Goal: Information Seeking & Learning: Check status

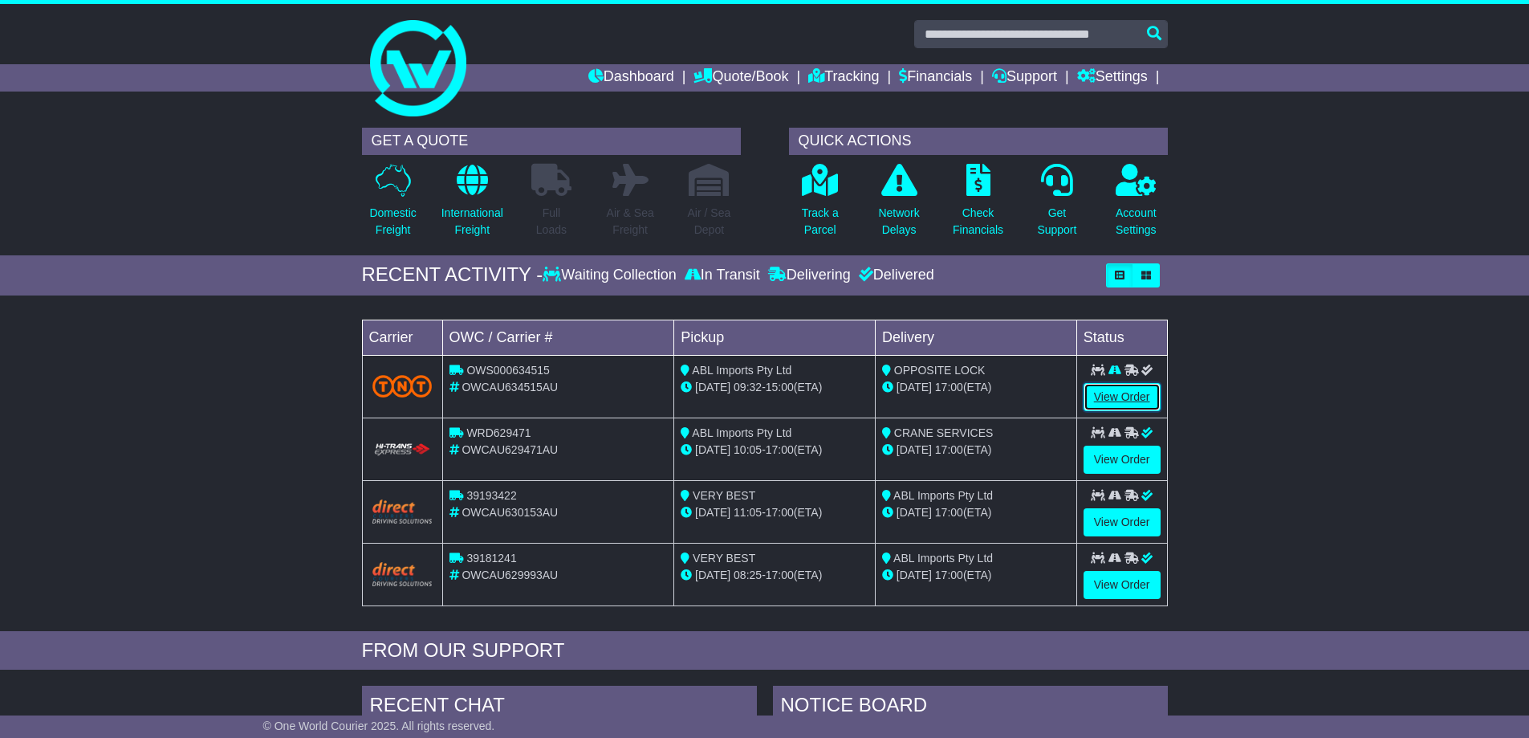
click at [1116, 393] on link "View Order" at bounding box center [1121, 397] width 77 height 28
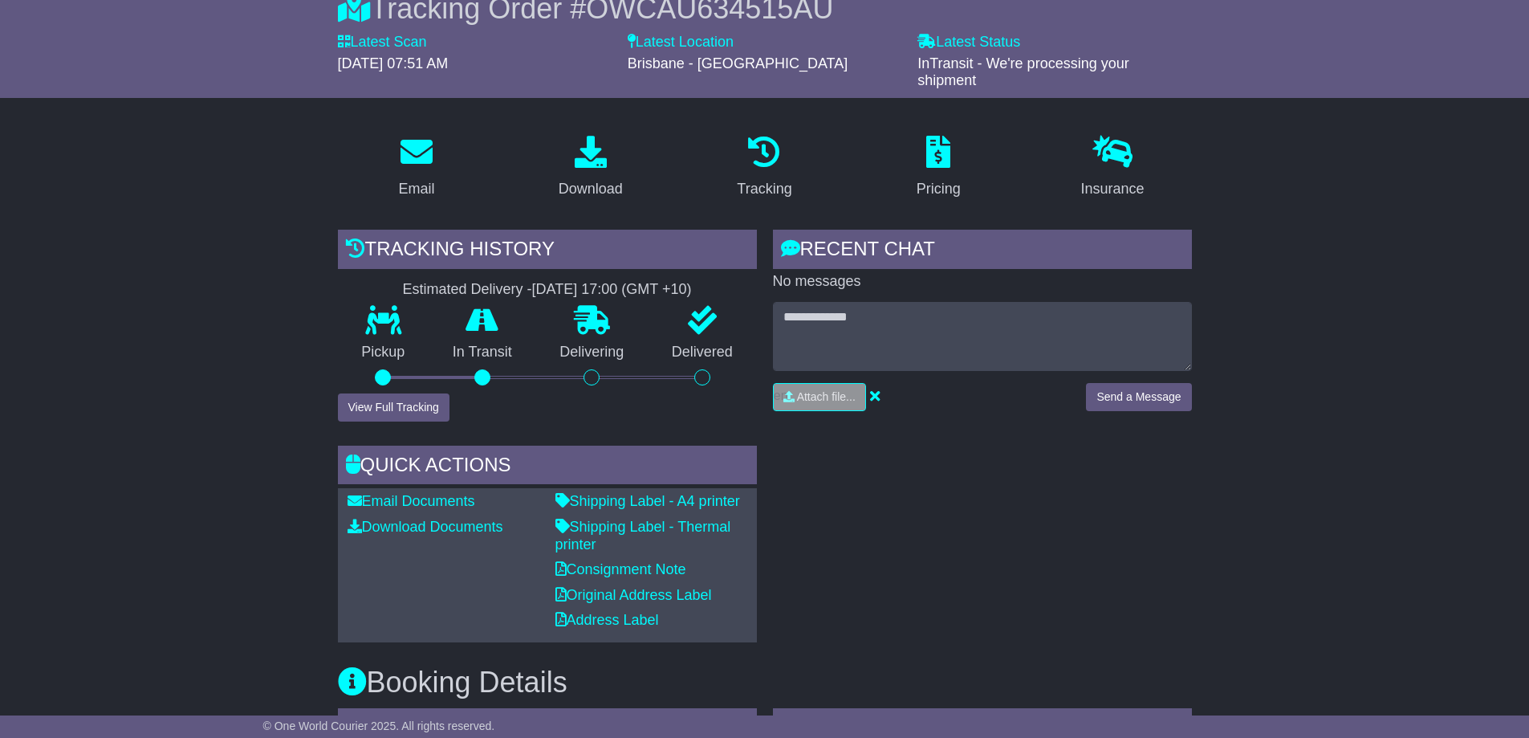
scroll to position [80, 0]
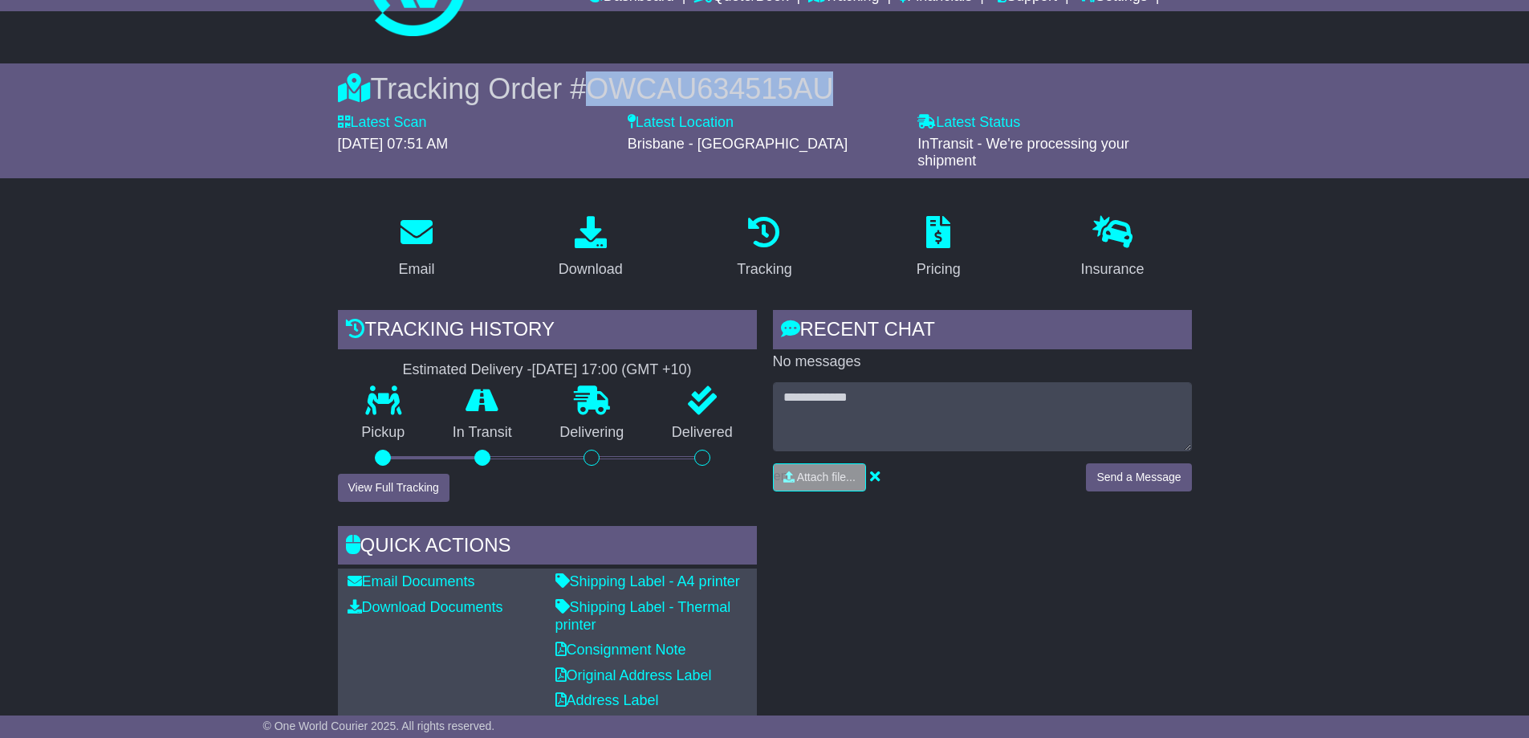
drag, startPoint x: 839, startPoint y: 86, endPoint x: 602, endPoint y: 84, distance: 236.8
click at [602, 84] on span "OWCAU634515AU" at bounding box center [709, 88] width 247 height 33
copy span "OWCAU634515AU"
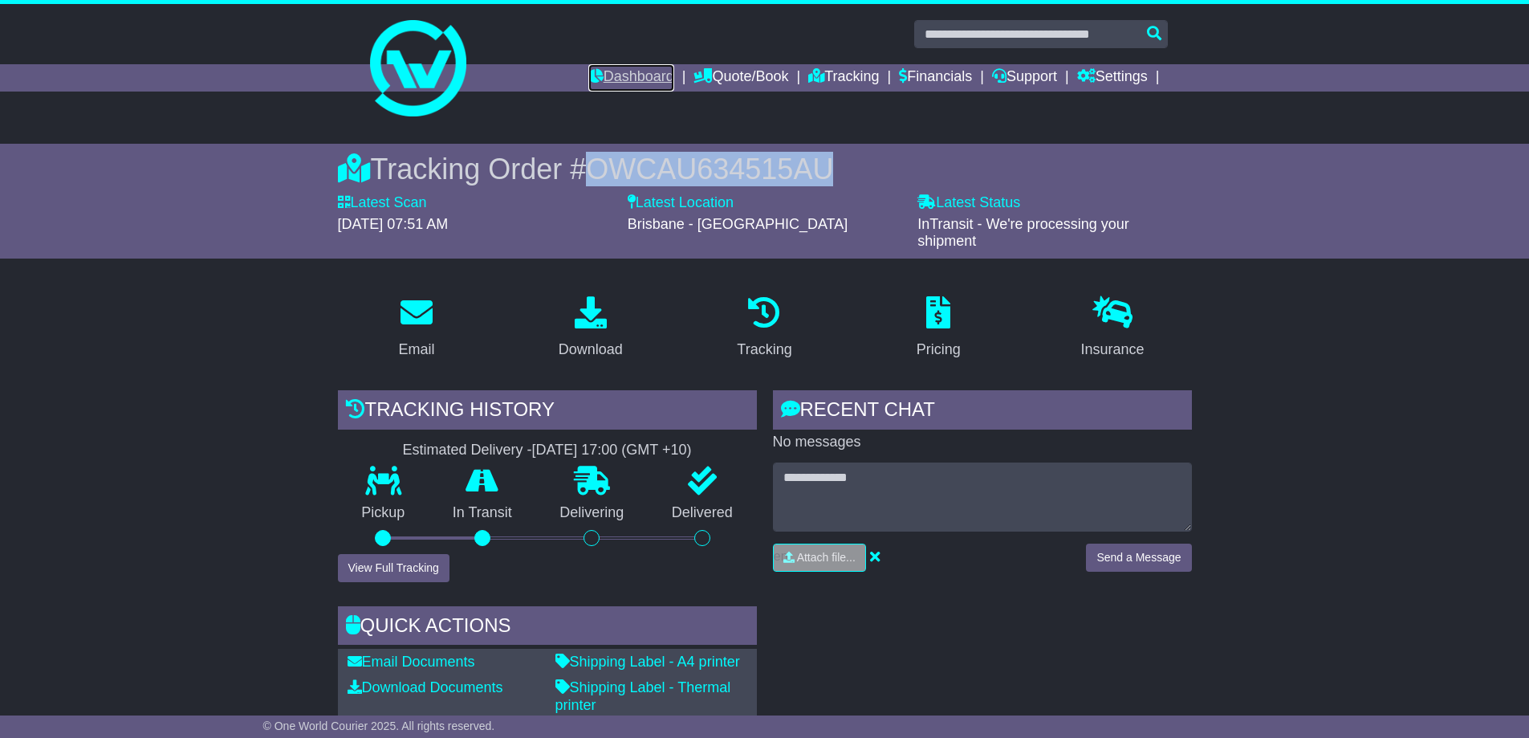
click at [614, 81] on link "Dashboard" at bounding box center [631, 77] width 86 height 27
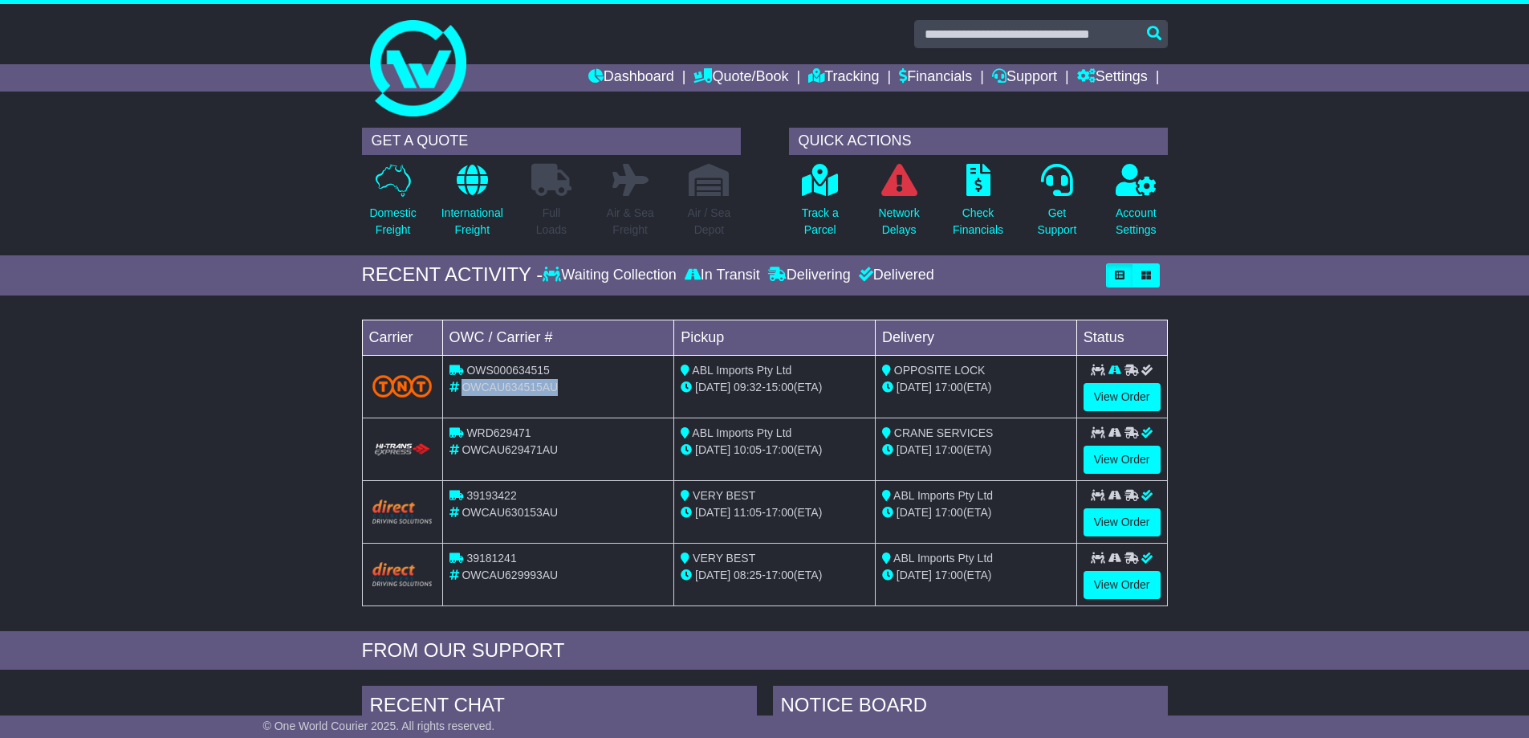
drag, startPoint x: 562, startPoint y: 387, endPoint x: 469, endPoint y: 387, distance: 93.1
click at [465, 384] on div "OWCAU634515AU" at bounding box center [558, 387] width 218 height 17
copy span "OWCAU634515AU"
click at [1112, 395] on link "View Order" at bounding box center [1121, 397] width 77 height 28
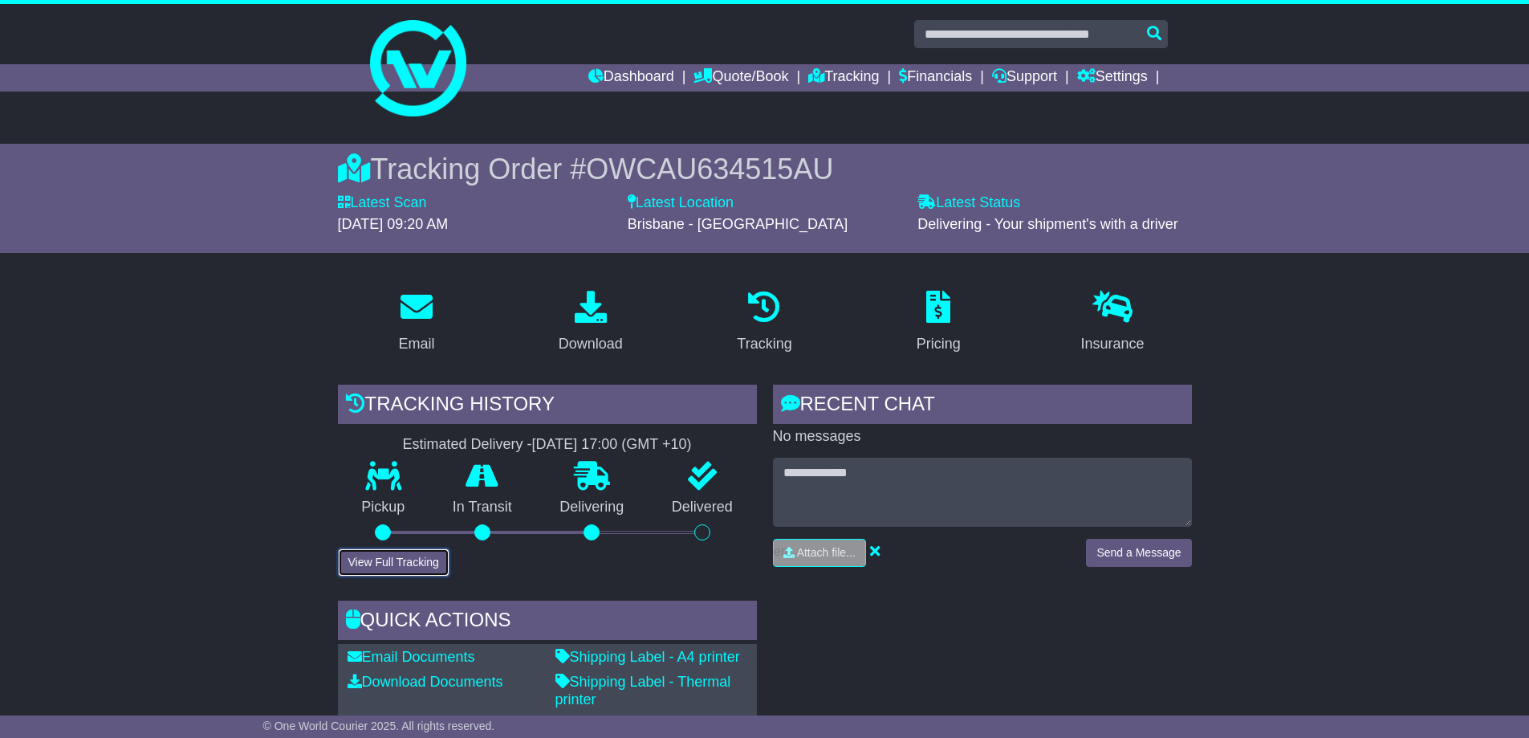
click at [359, 562] on button "View Full Tracking" at bounding box center [394, 562] width 112 height 28
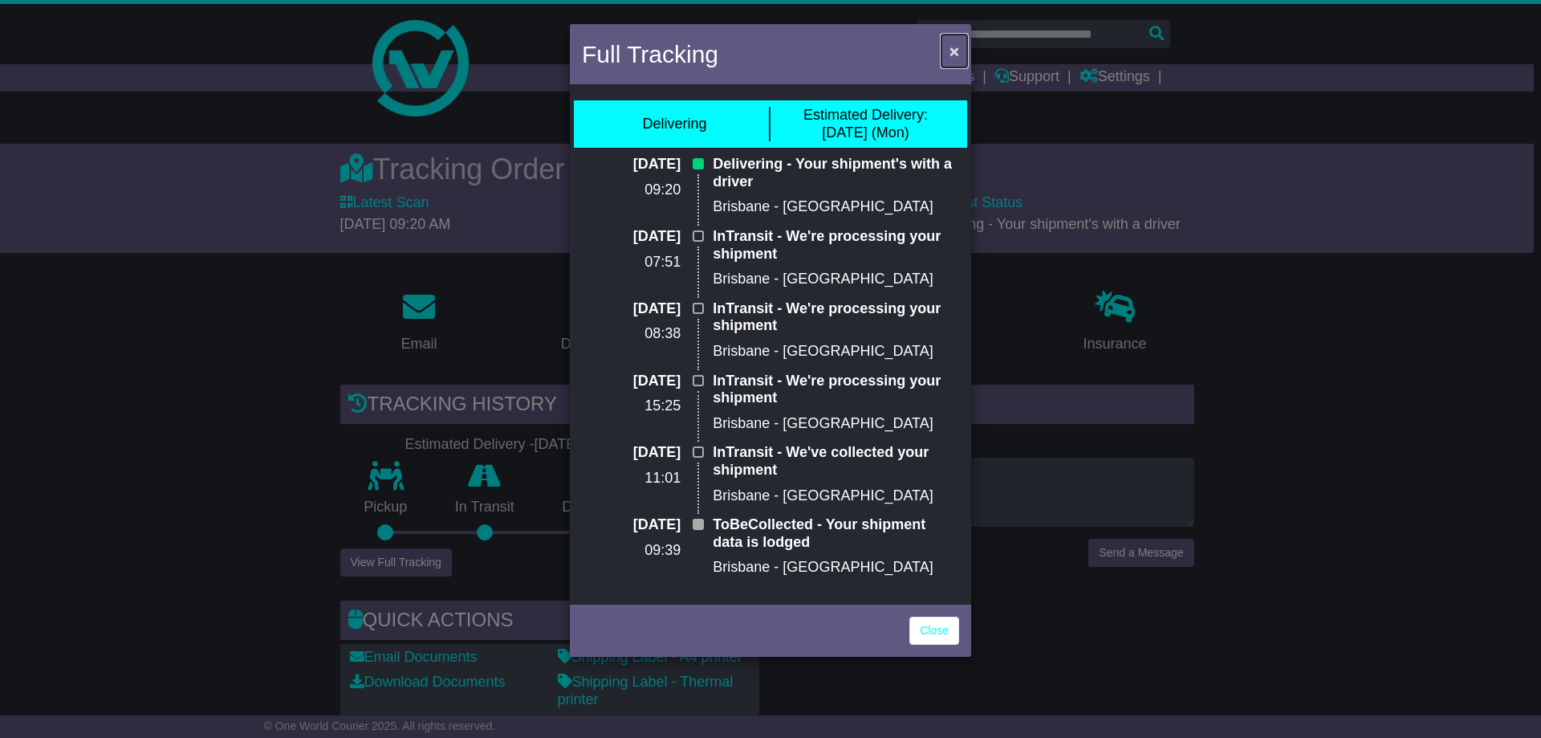
click at [949, 46] on span "×" at bounding box center [954, 51] width 10 height 18
